Goal: Check status

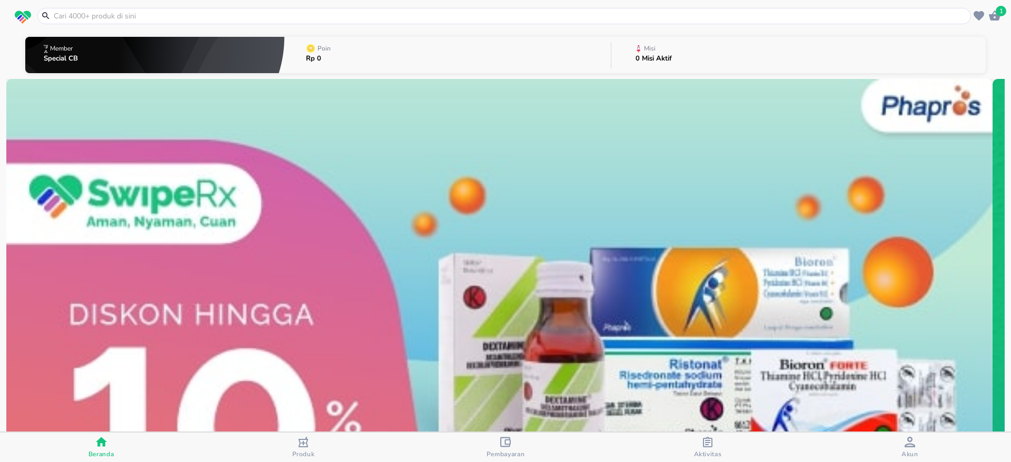
click at [710, 451] on span "Aktivitas" at bounding box center [708, 454] width 28 height 8
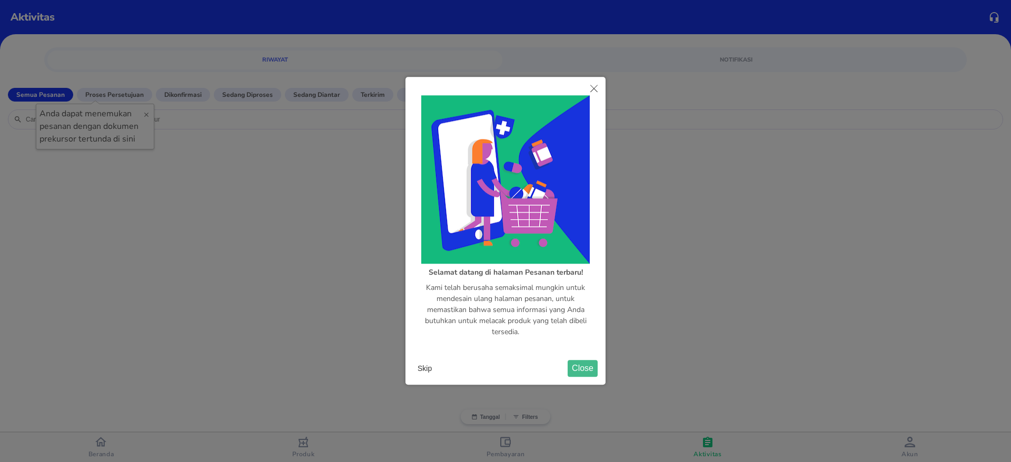
click at [421, 364] on button "Skip" at bounding box center [424, 369] width 23 height 16
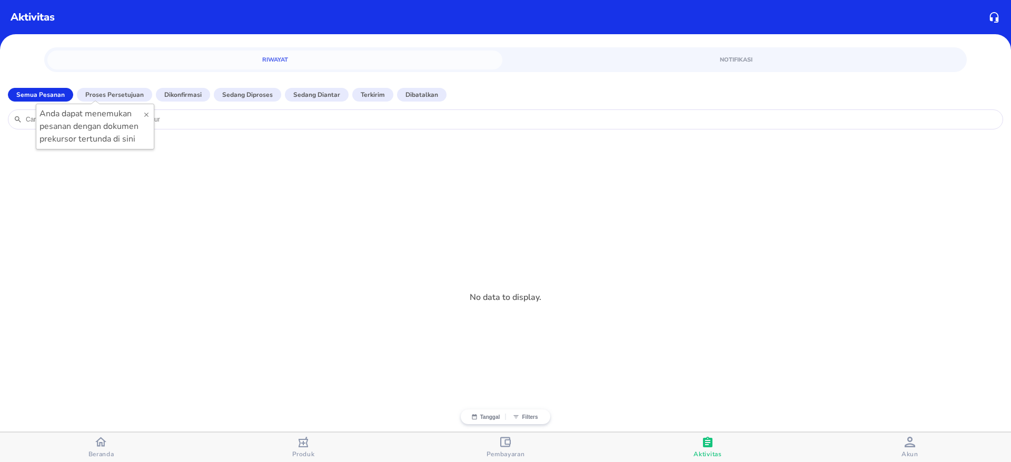
click at [701, 428] on div "No data to display." at bounding box center [506, 297] width 990 height 304
click at [698, 447] on div "Aktivitas" at bounding box center [707, 448] width 28 height 22
click at [514, 446] on div "Pembayaran" at bounding box center [505, 448] width 38 height 22
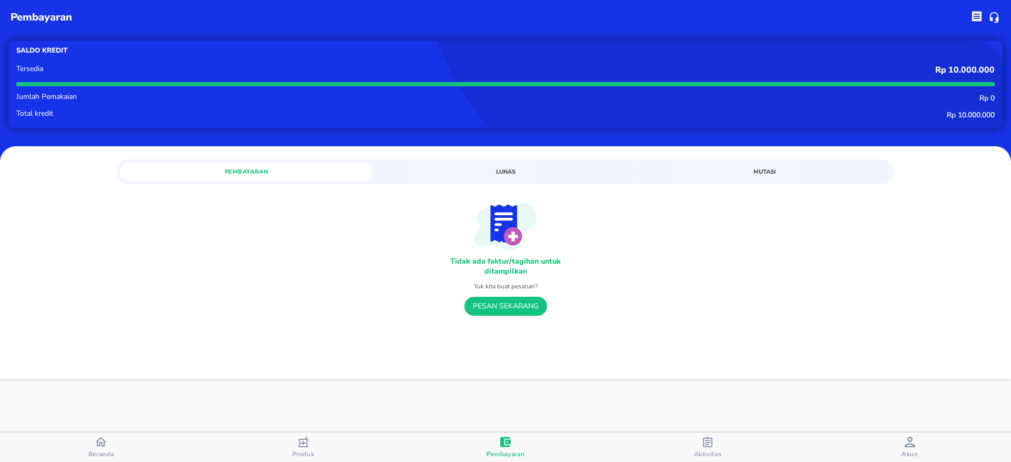
click at [507, 169] on span "Lunas" at bounding box center [505, 172] width 240 height 10
